Goal: Browse casually

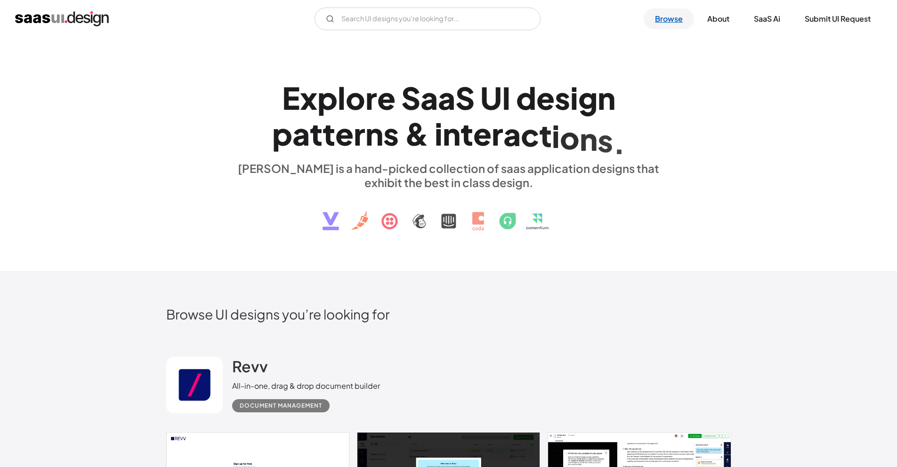
click at [658, 21] on link "Browse" at bounding box center [669, 18] width 50 height 21
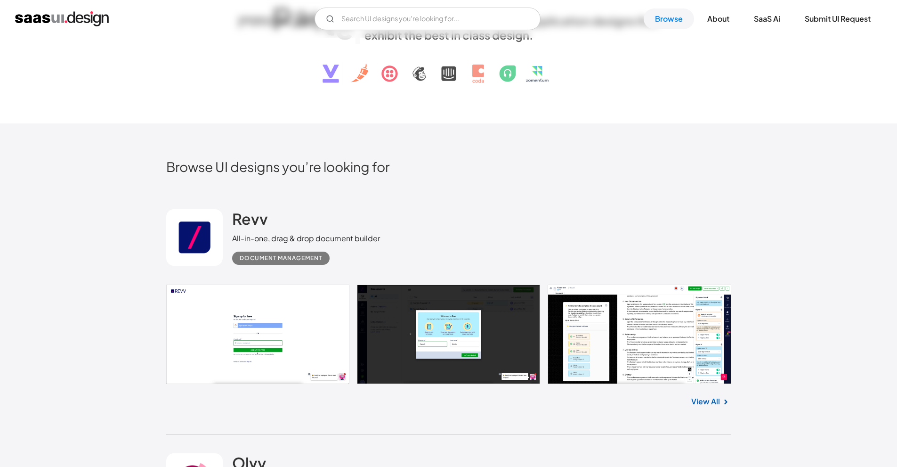
scroll to position [235, 0]
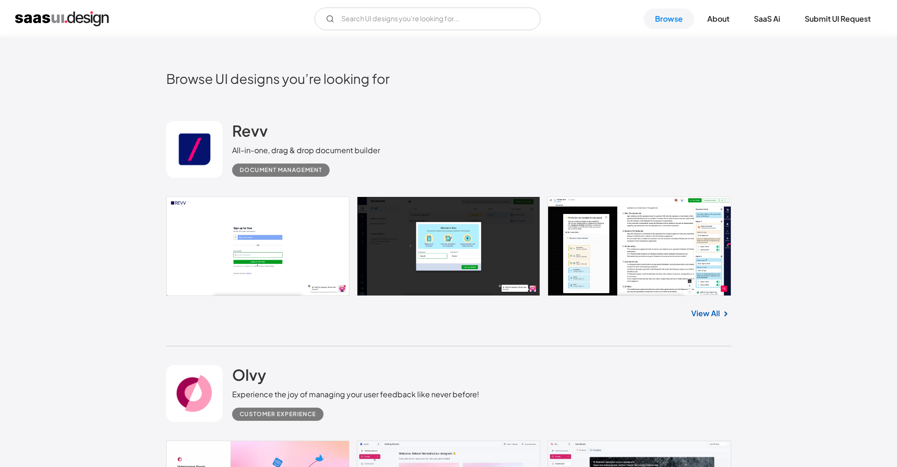
click at [718, 314] on link "View All" at bounding box center [705, 312] width 29 height 11
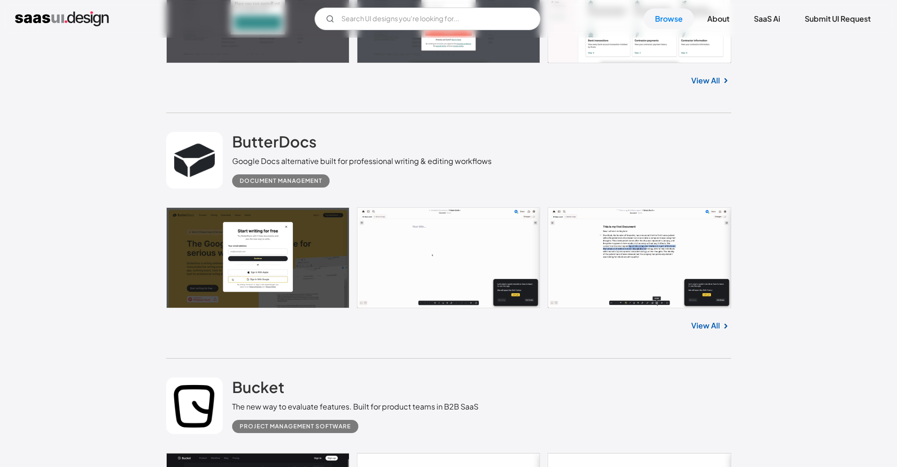
scroll to position [2307, 0]
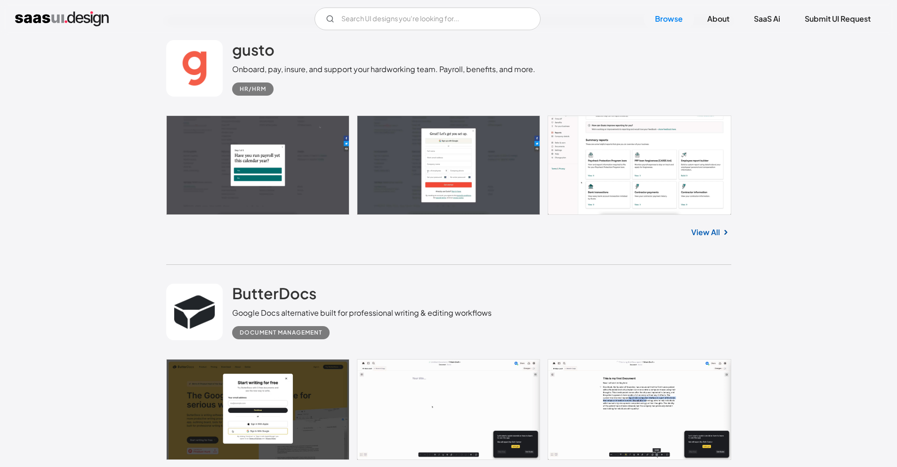
click at [708, 232] on link "View All" at bounding box center [705, 231] width 29 height 11
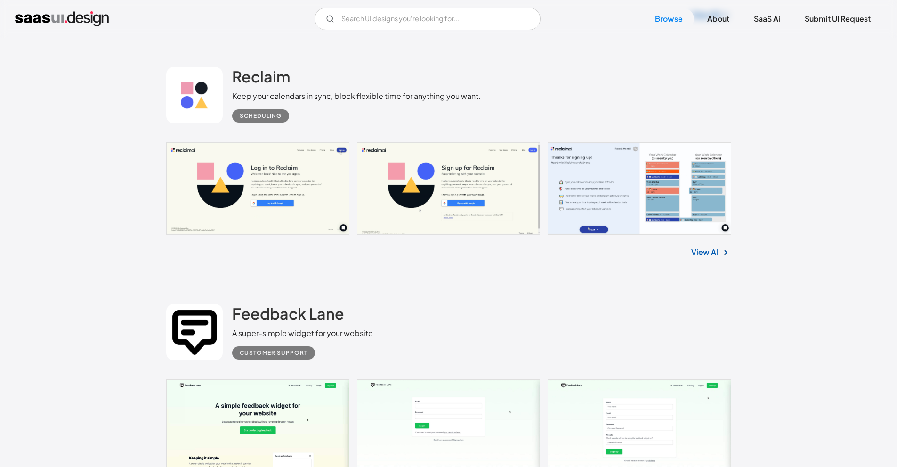
scroll to position [6120, 0]
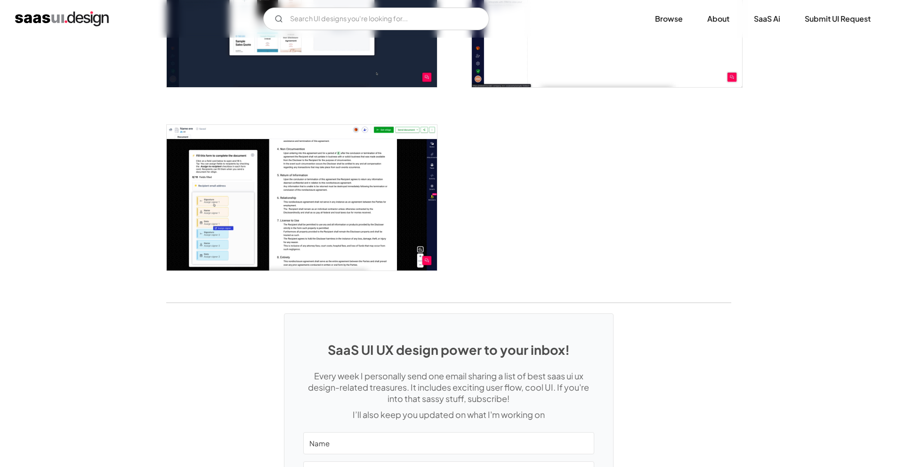
scroll to position [1648, 0]
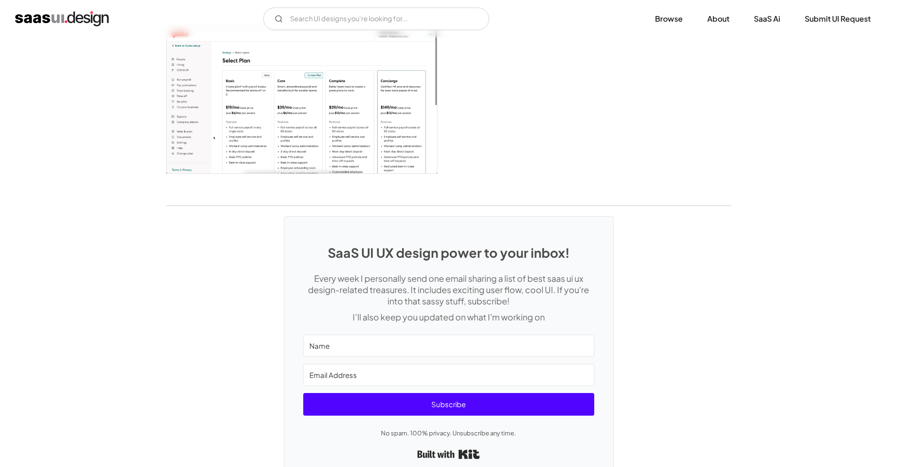
scroll to position [2437, 0]
